Goal: Obtain resource: Download file/media

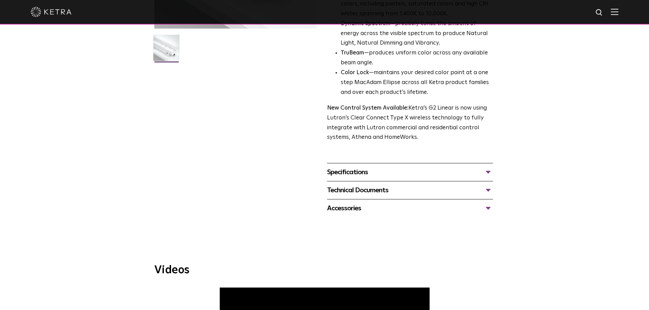
scroll to position [184, 0]
click at [440, 171] on div "Specifications" at bounding box center [410, 172] width 166 height 11
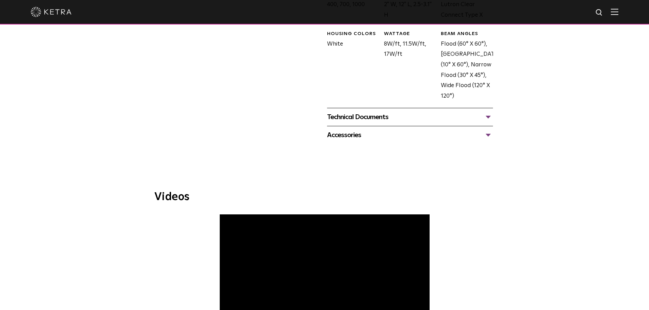
scroll to position [388, 0]
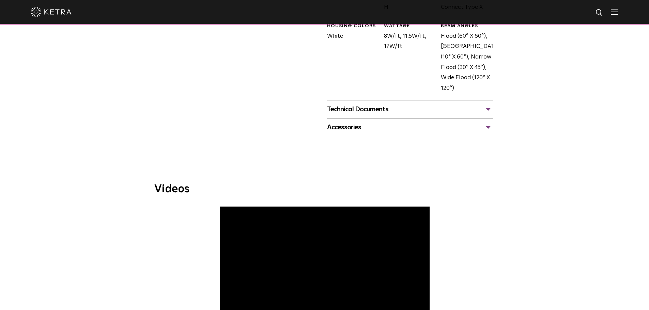
click at [367, 104] on div "Technical Documents G2 Specification Sheet G2 Installation Guide G2 Brochure G2…" at bounding box center [410, 109] width 166 height 18
click at [367, 107] on div "Technical Documents" at bounding box center [410, 109] width 166 height 11
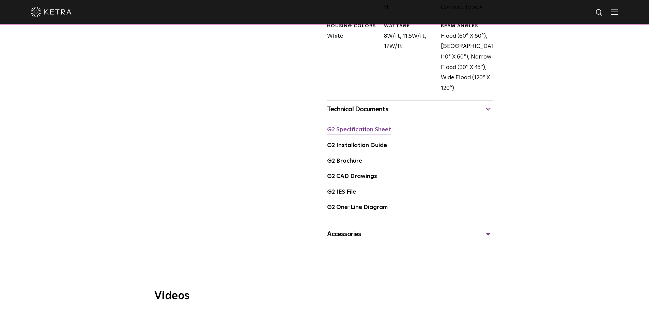
click at [351, 133] on link "G2 Specification Sheet" at bounding box center [359, 130] width 64 height 6
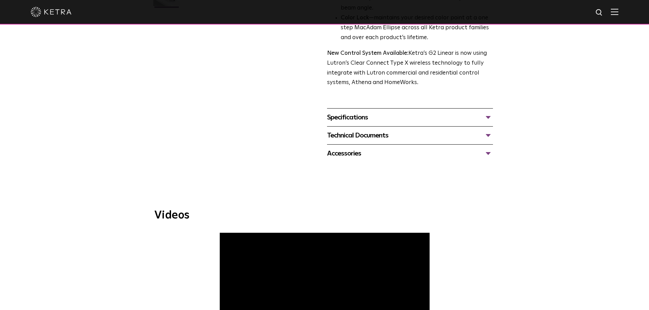
click at [381, 140] on div "Technical Documents" at bounding box center [410, 135] width 166 height 11
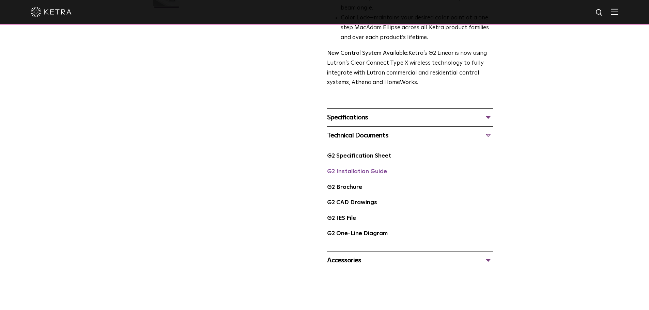
click at [363, 175] on link "G2 Installation Guide" at bounding box center [357, 172] width 60 height 6
